Goal: Task Accomplishment & Management: Use online tool/utility

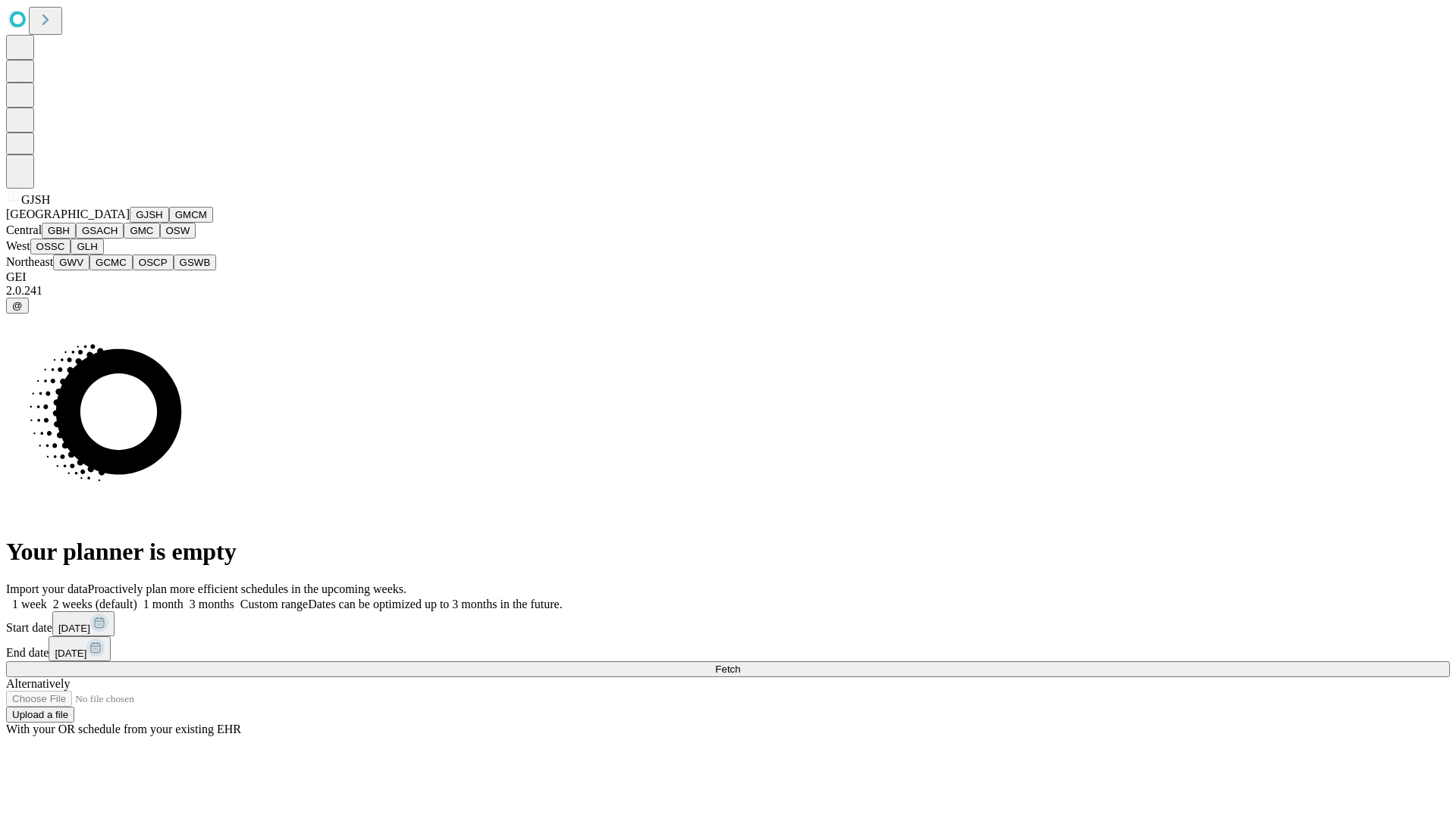
click at [130, 223] on button "GJSH" at bounding box center [149, 215] width 40 height 16
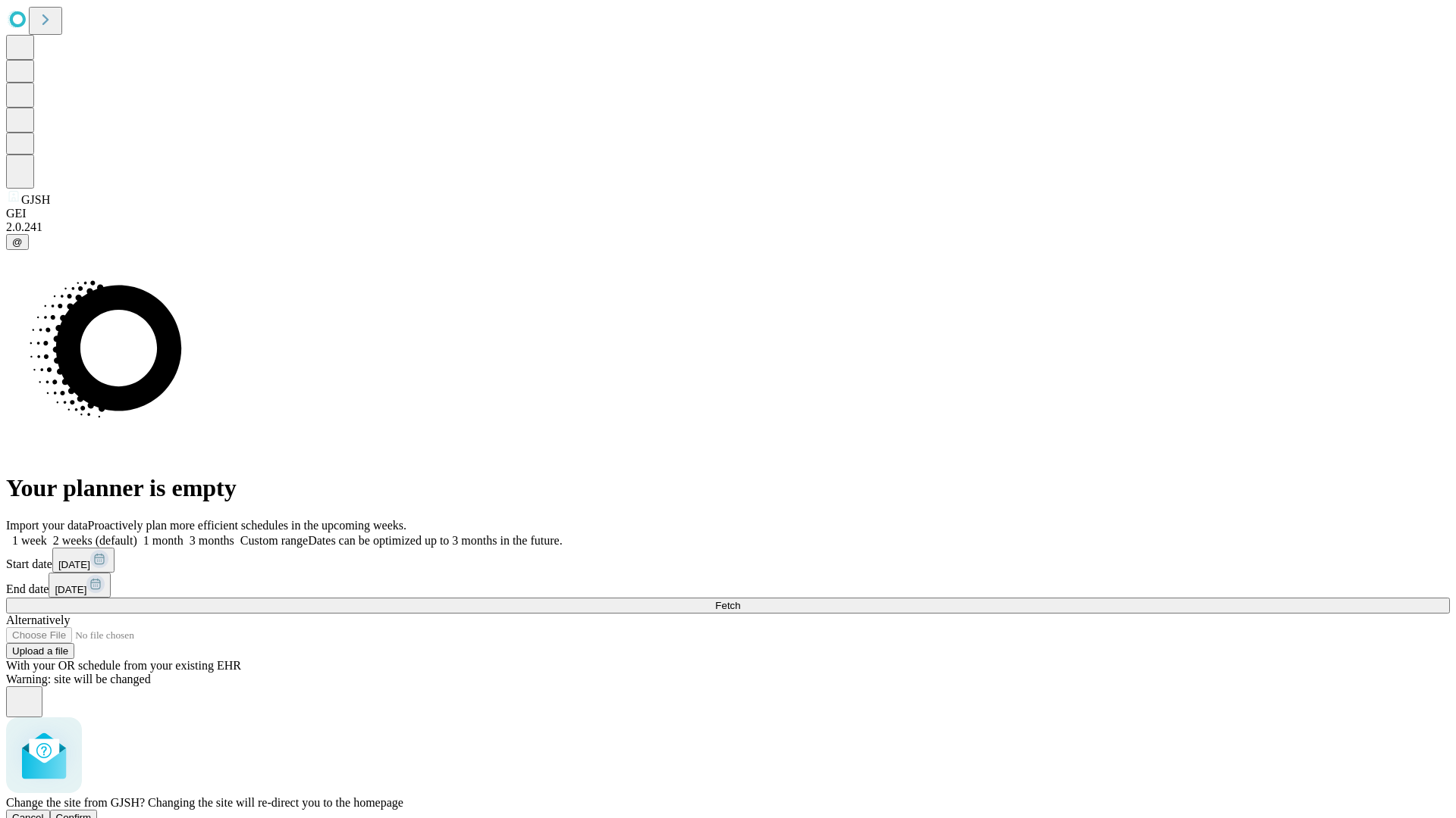
click at [92, 812] on span "Confirm" at bounding box center [74, 818] width 36 height 11
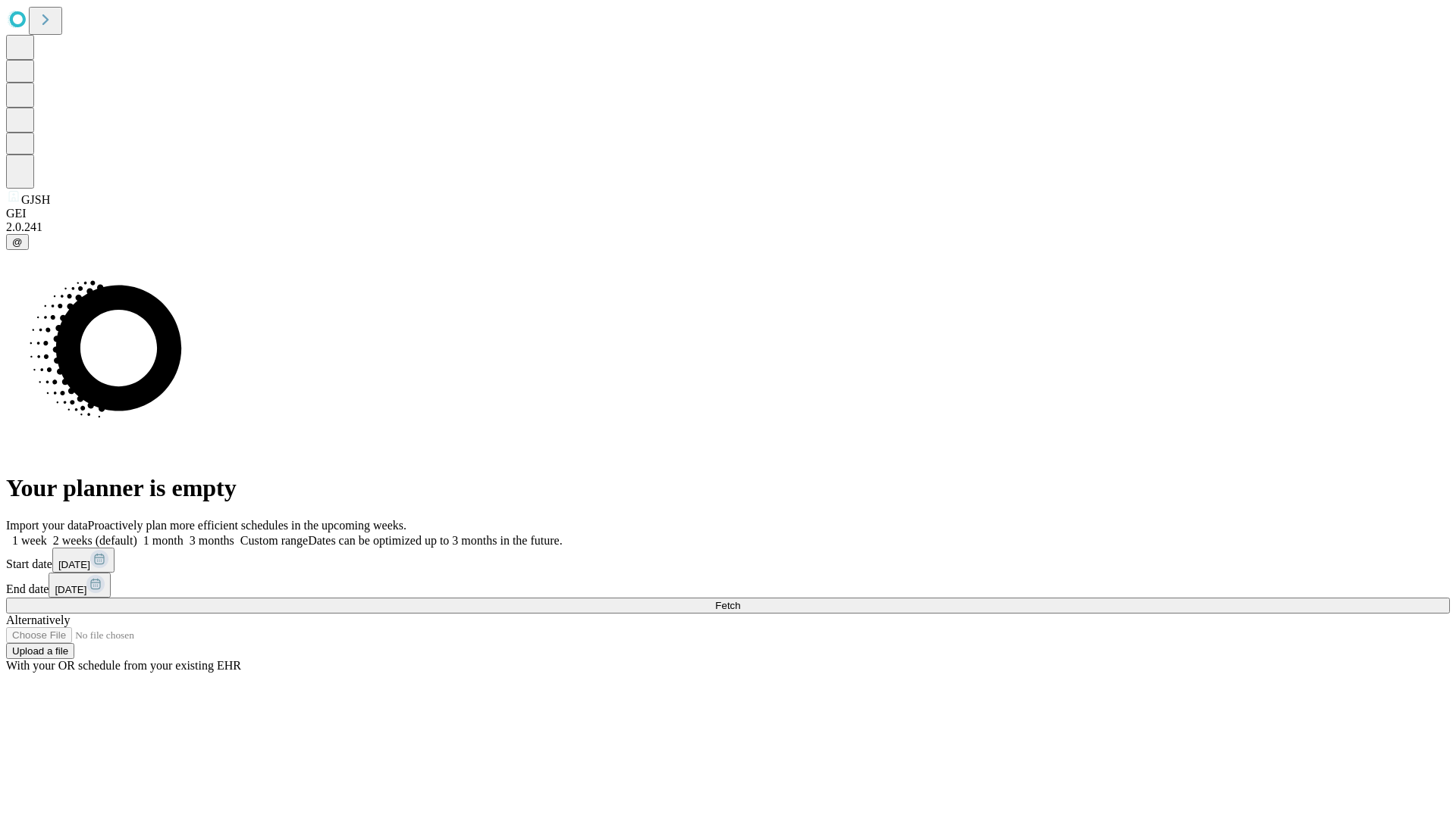
click at [137, 534] on label "2 weeks (default)" at bounding box center [92, 541] width 90 height 13
click at [740, 600] on span "Fetch" at bounding box center [727, 606] width 25 height 11
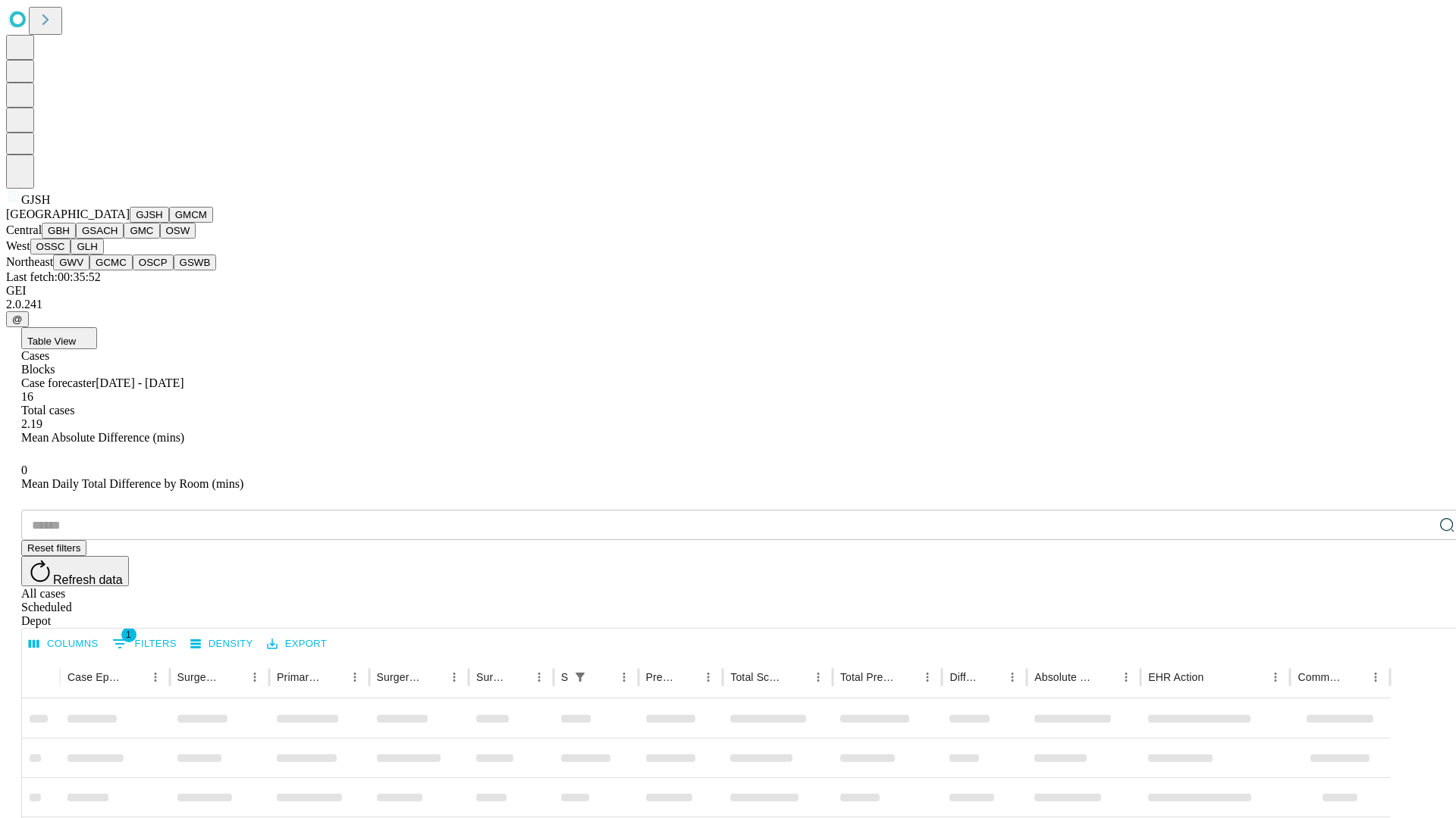
click at [169, 223] on button "GMCM" at bounding box center [191, 215] width 44 height 16
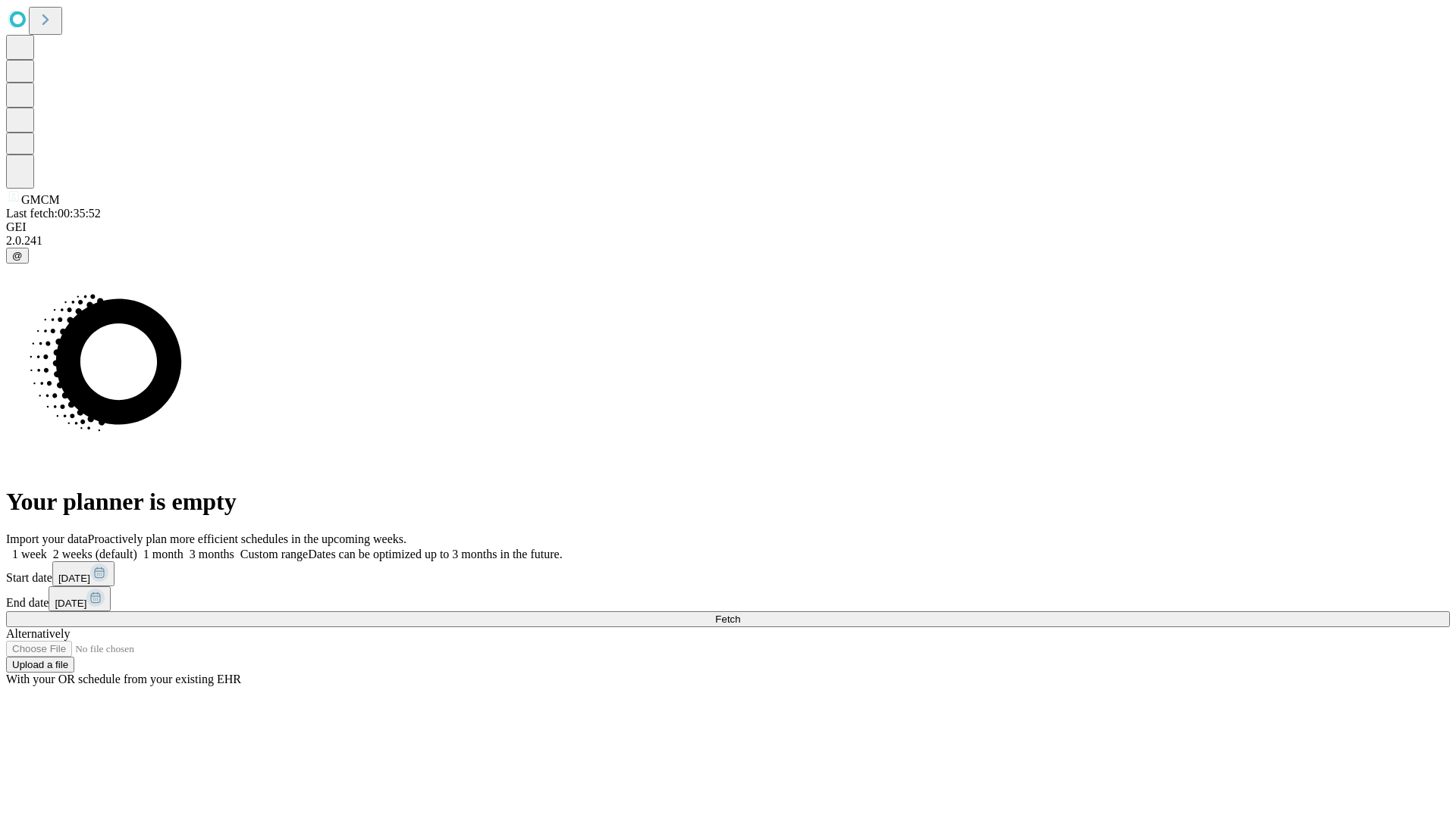
click at [137, 548] on label "2 weeks (default)" at bounding box center [92, 555] width 90 height 13
click at [740, 614] on span "Fetch" at bounding box center [727, 619] width 25 height 11
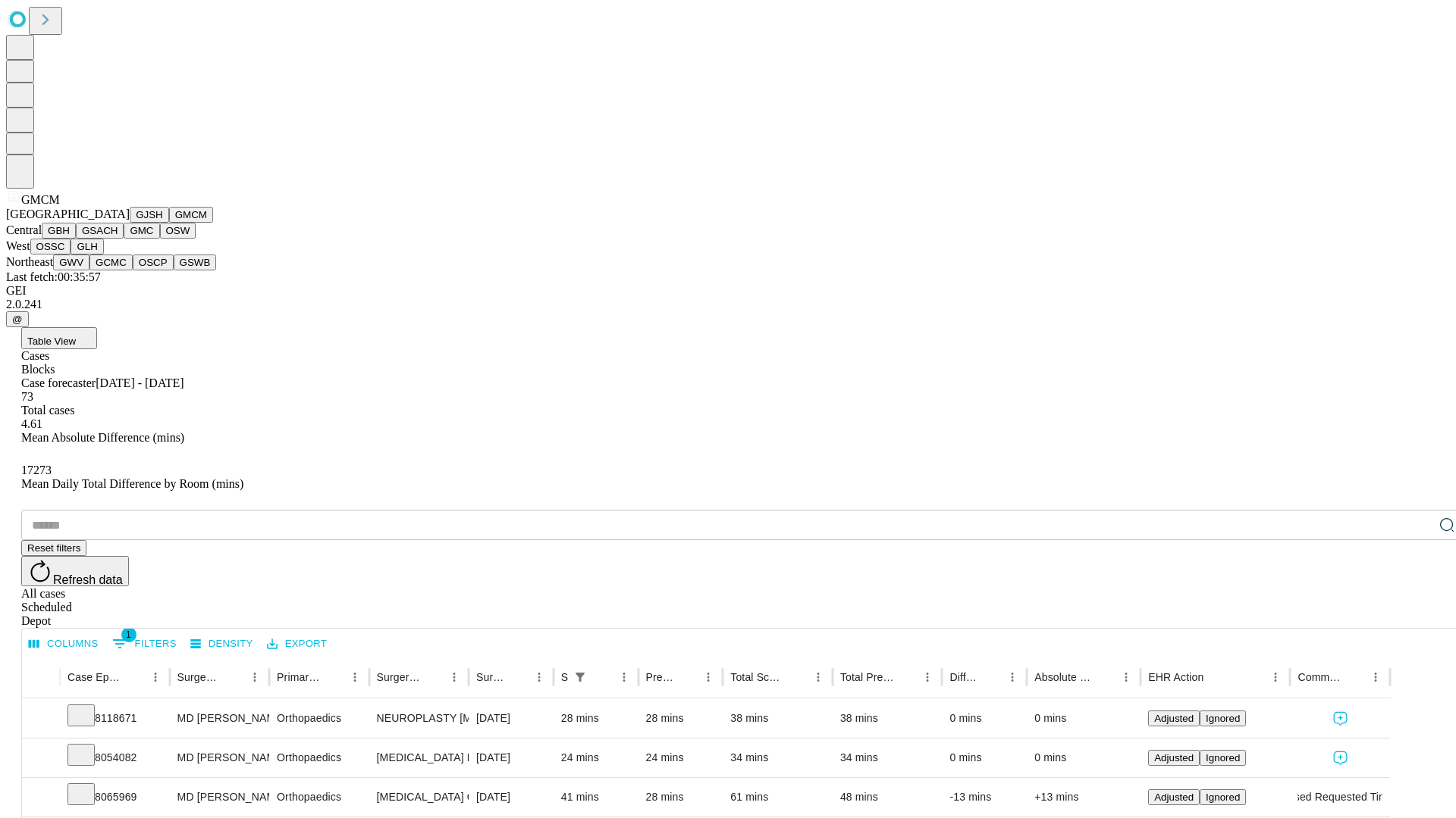
click at [75, 238] on button "GBH" at bounding box center [58, 231] width 34 height 16
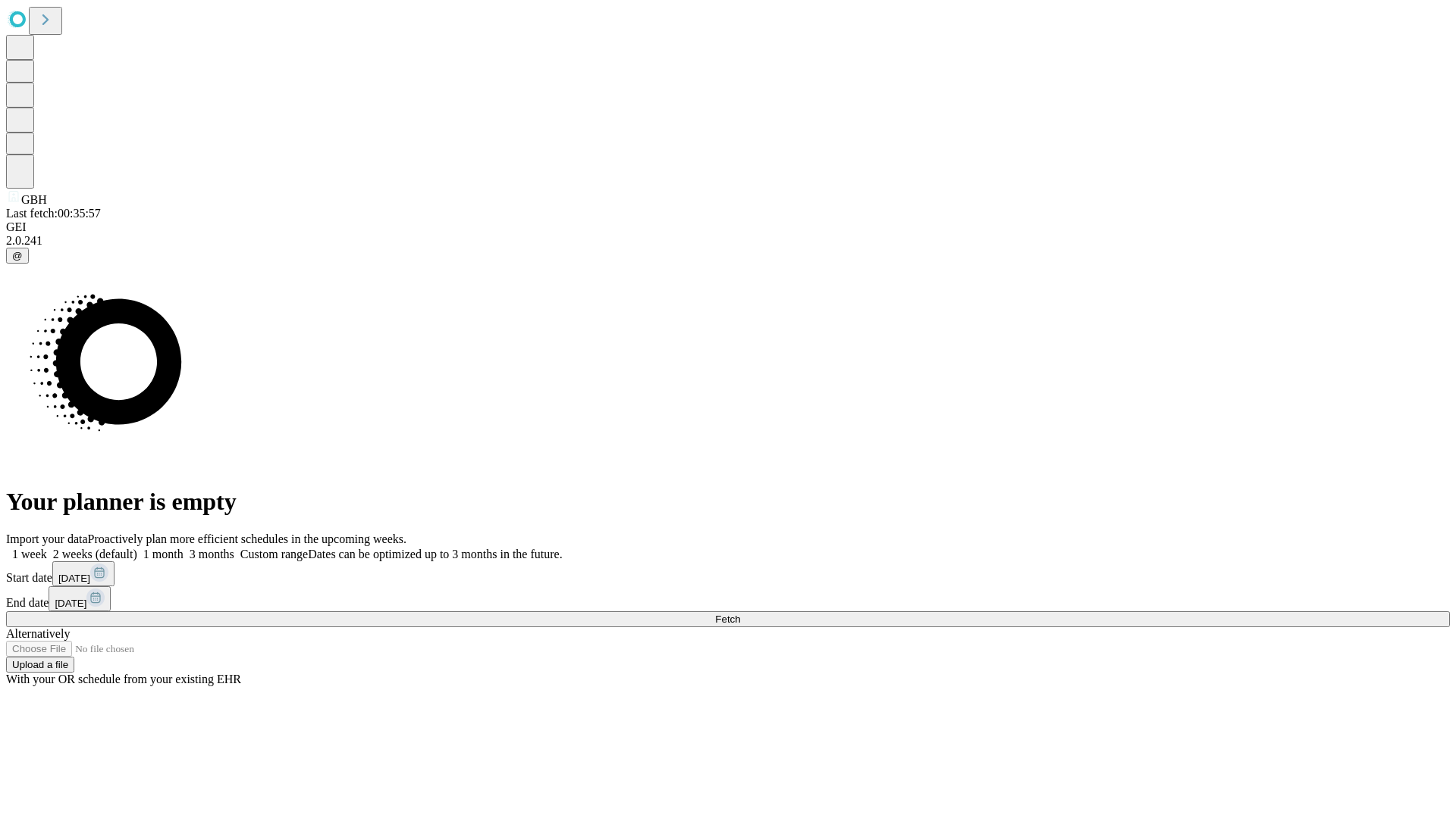
click at [137, 548] on label "2 weeks (default)" at bounding box center [92, 555] width 90 height 13
click at [740, 614] on span "Fetch" at bounding box center [727, 619] width 25 height 11
click at [137, 548] on label "2 weeks (default)" at bounding box center [92, 555] width 90 height 13
click at [740, 614] on span "Fetch" at bounding box center [727, 619] width 25 height 11
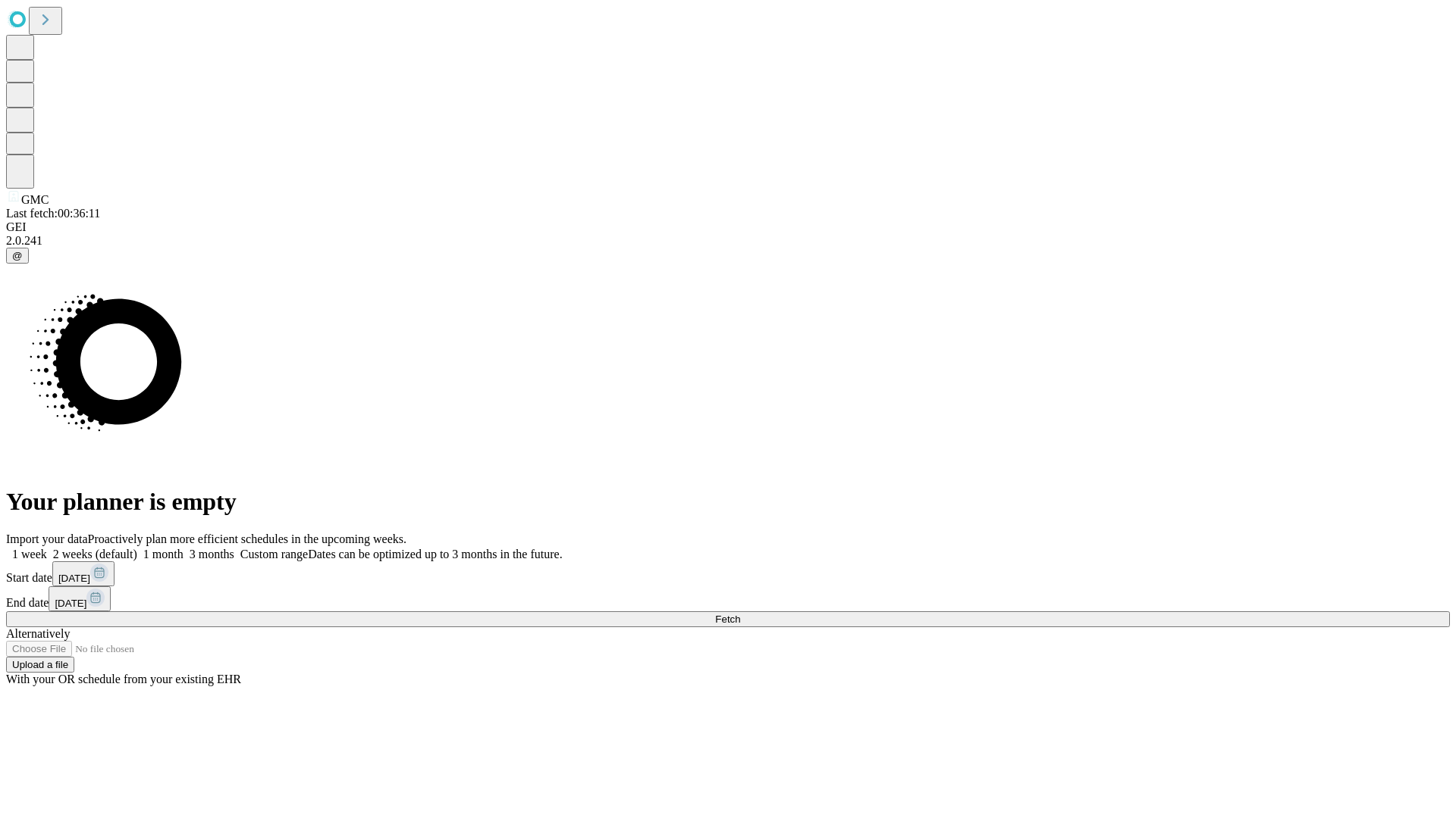
click at [137, 548] on label "2 weeks (default)" at bounding box center [92, 555] width 90 height 13
click at [740, 614] on span "Fetch" at bounding box center [727, 619] width 25 height 11
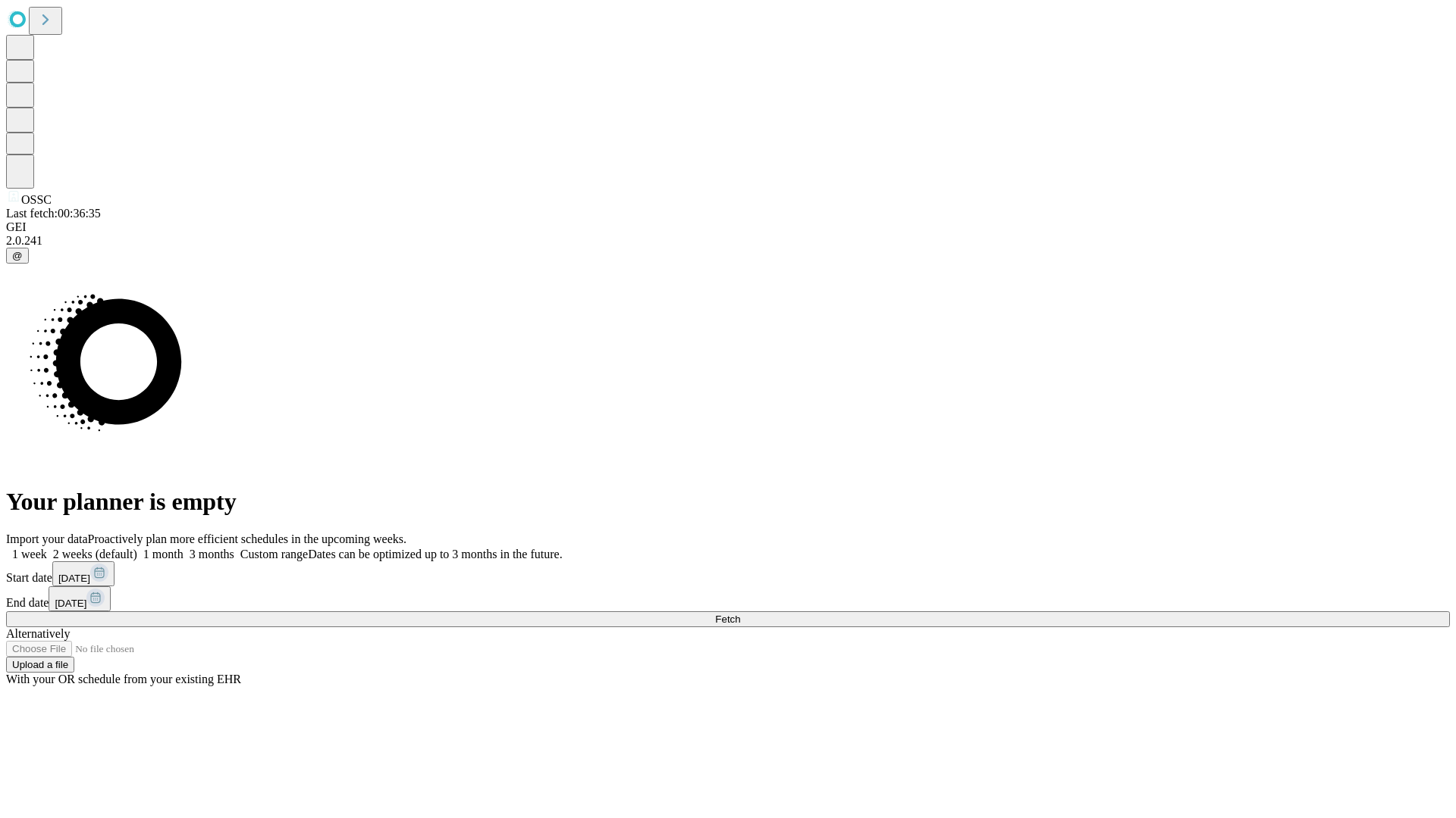
click at [740, 614] on span "Fetch" at bounding box center [727, 619] width 25 height 11
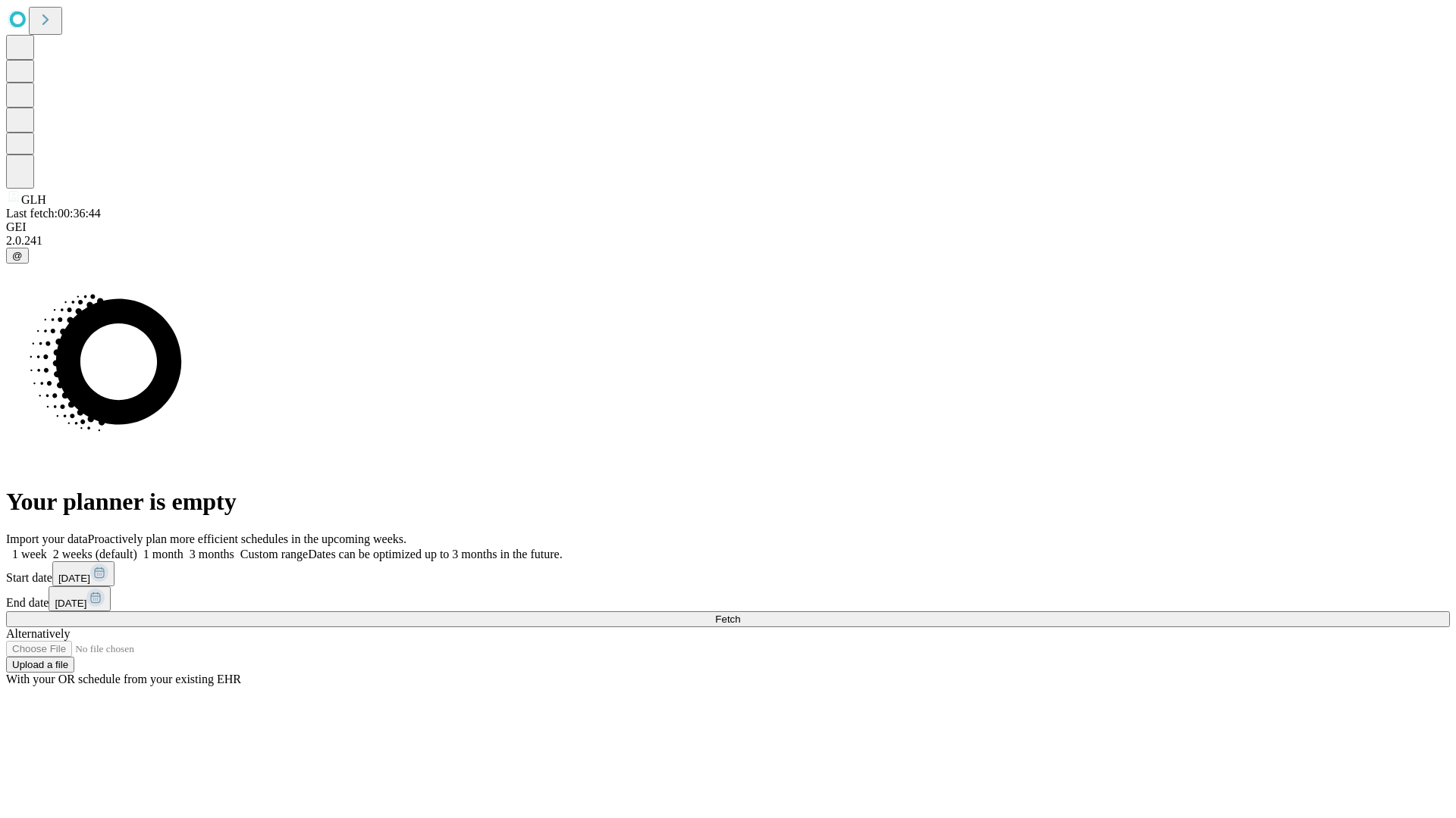
click at [137, 548] on label "2 weeks (default)" at bounding box center [92, 555] width 90 height 13
click at [740, 614] on span "Fetch" at bounding box center [727, 619] width 25 height 11
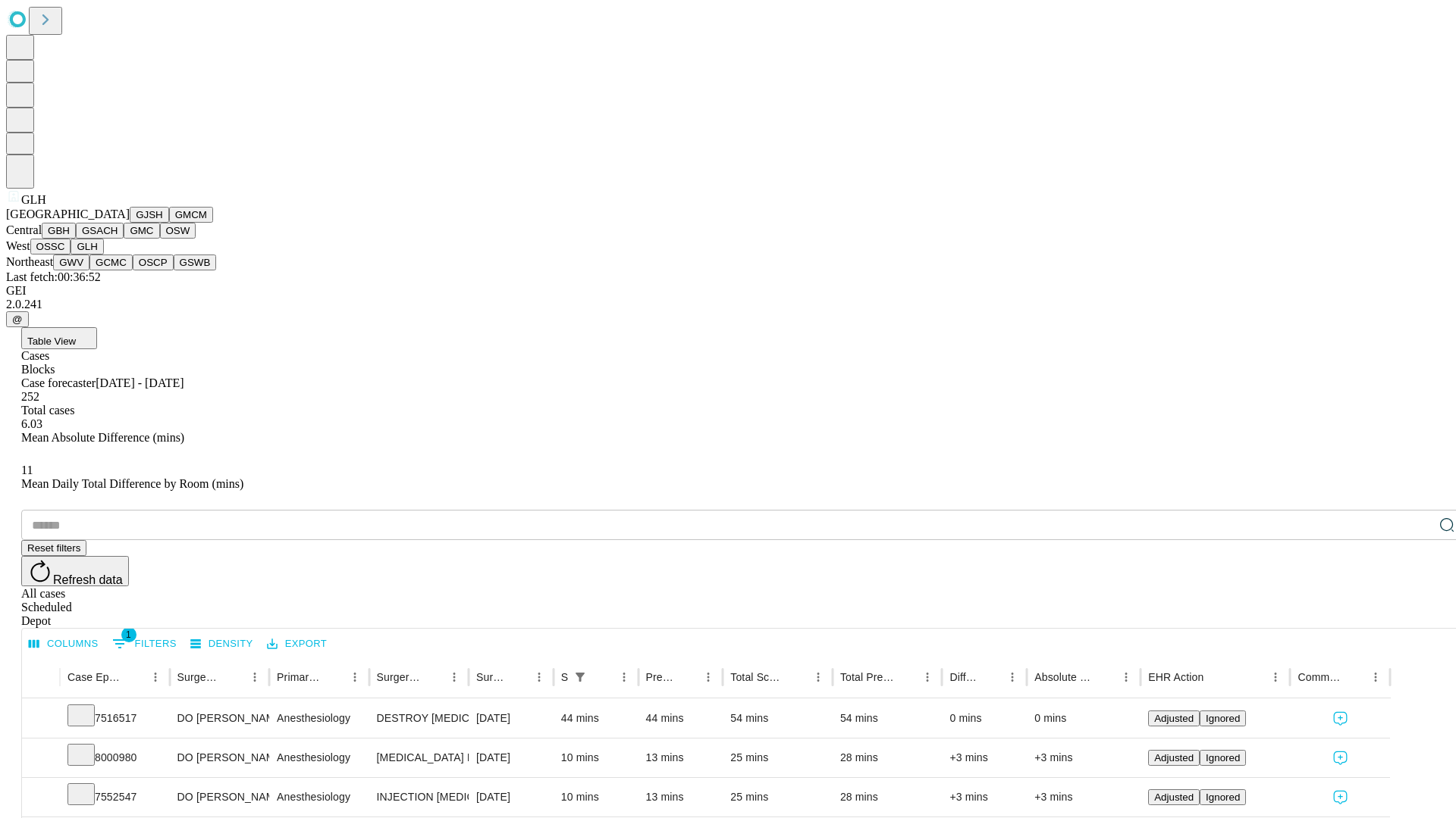
click at [89, 271] on button "GWV" at bounding box center [71, 263] width 37 height 16
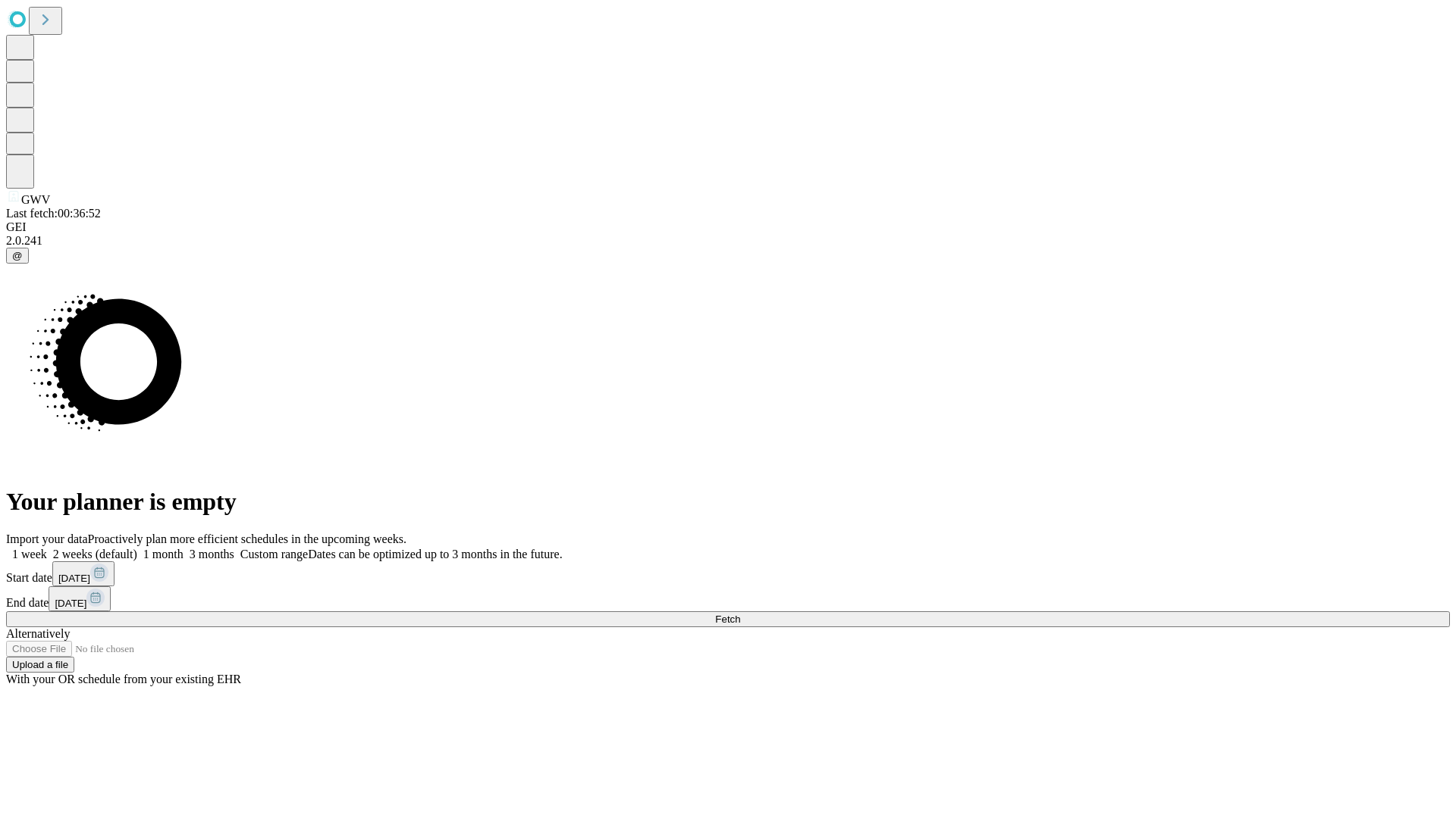
click at [137, 548] on label "2 weeks (default)" at bounding box center [92, 555] width 90 height 13
click at [740, 614] on span "Fetch" at bounding box center [727, 619] width 25 height 11
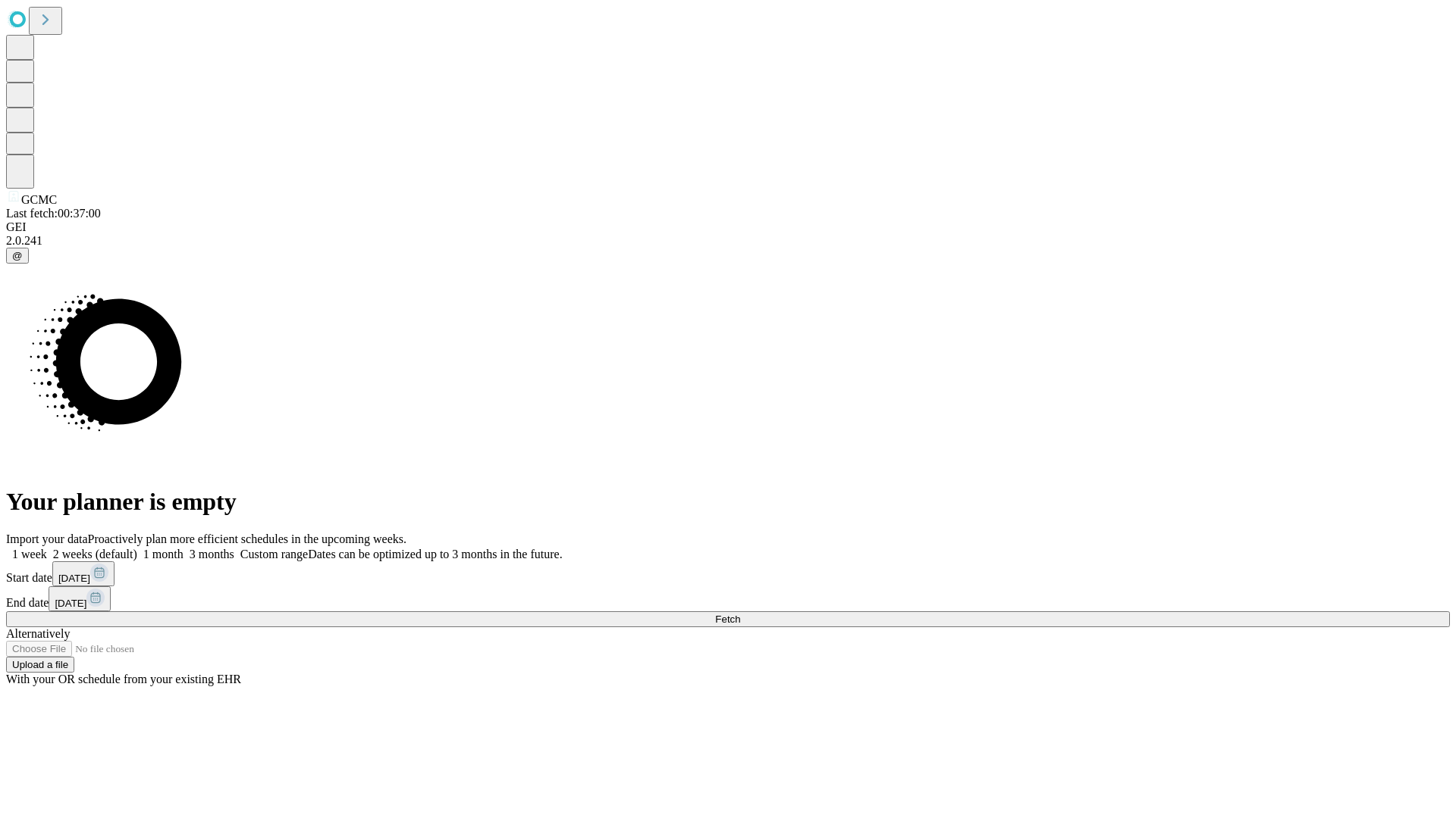
click at [137, 548] on label "2 weeks (default)" at bounding box center [92, 555] width 90 height 13
click at [740, 614] on span "Fetch" at bounding box center [727, 619] width 25 height 11
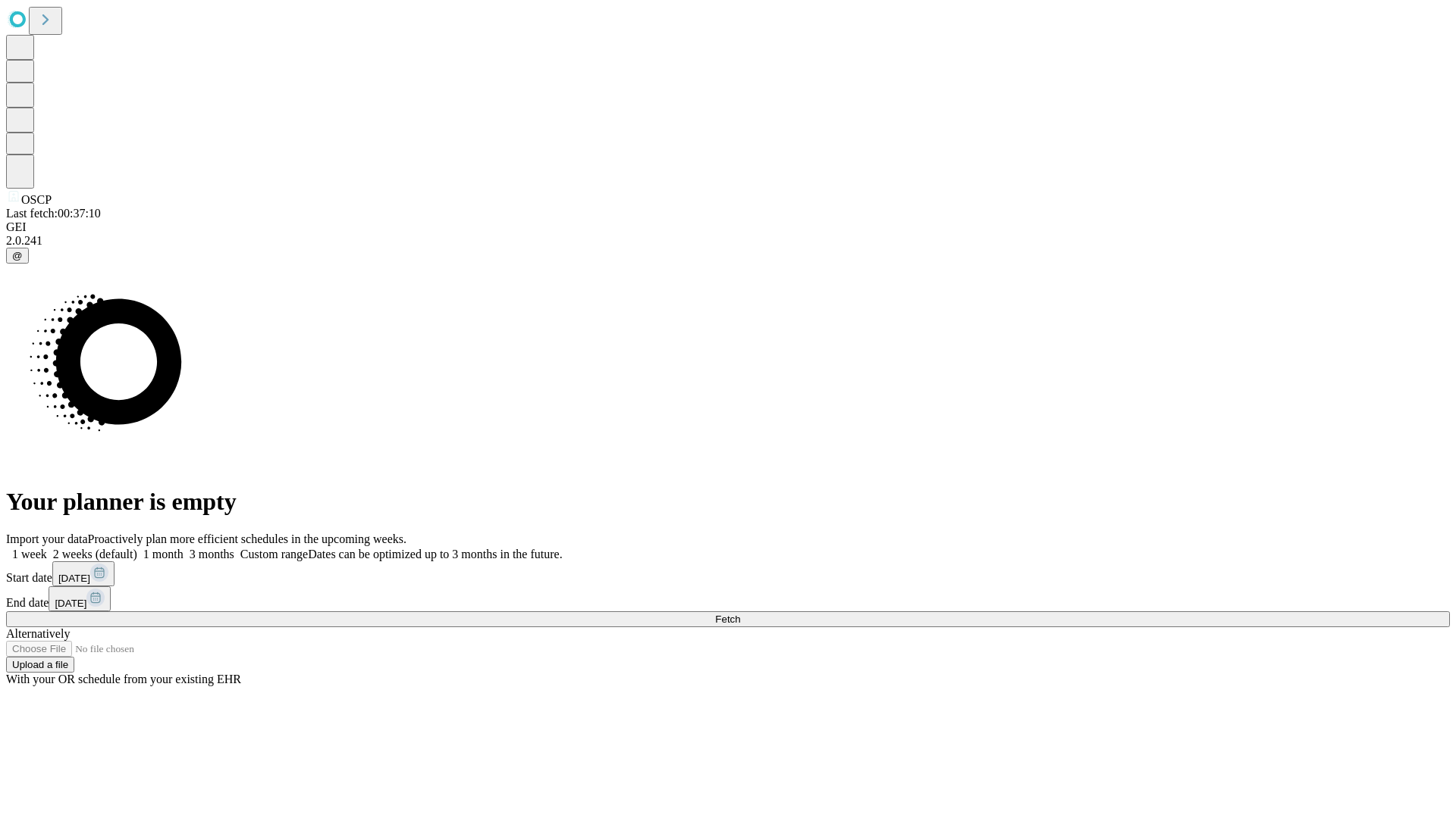
click at [137, 548] on label "2 weeks (default)" at bounding box center [92, 555] width 90 height 13
click at [740, 614] on span "Fetch" at bounding box center [727, 619] width 25 height 11
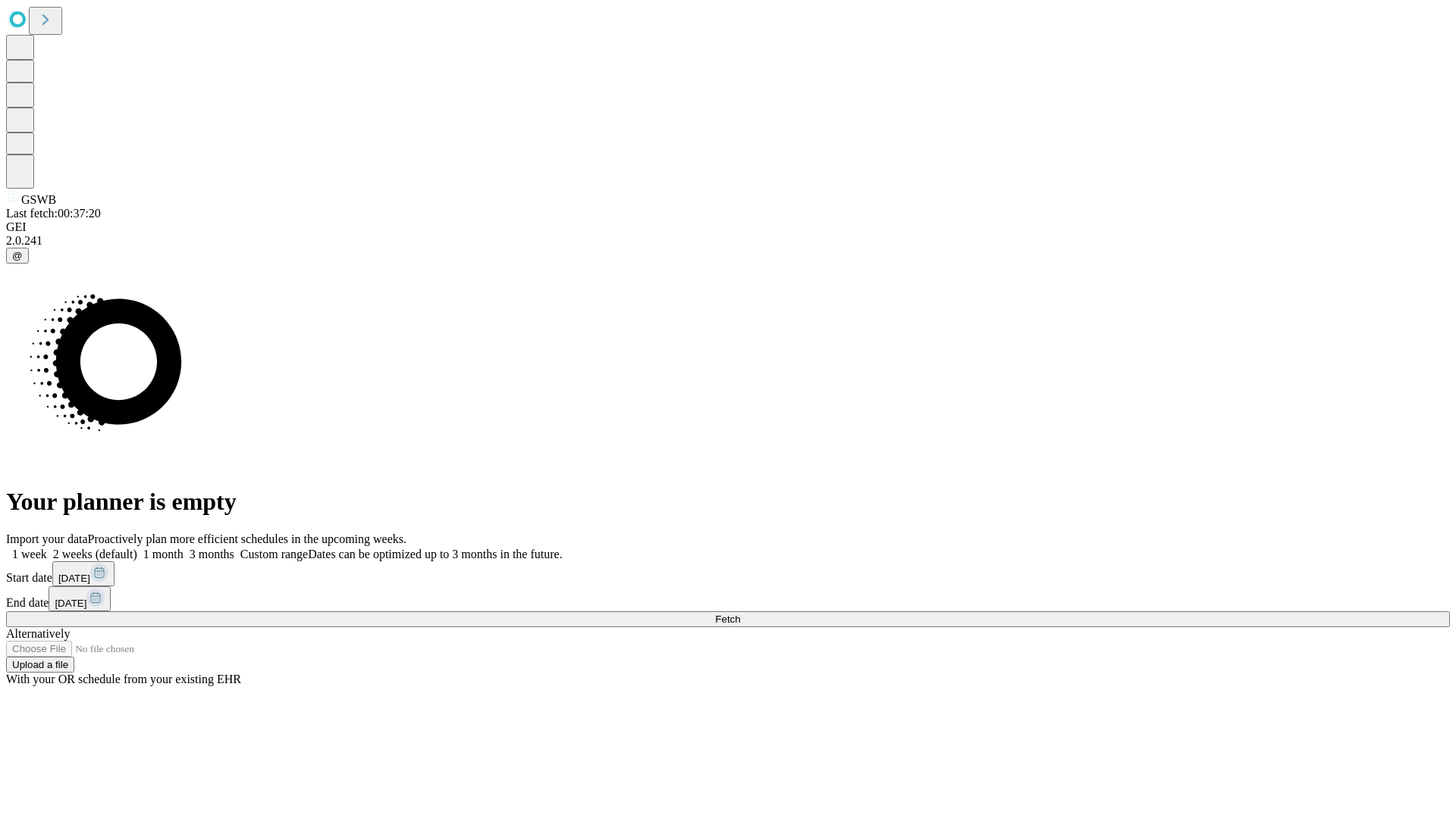
click at [137, 548] on label "2 weeks (default)" at bounding box center [92, 555] width 90 height 13
click at [740, 614] on span "Fetch" at bounding box center [727, 619] width 25 height 11
